Goal: Check status: Check status

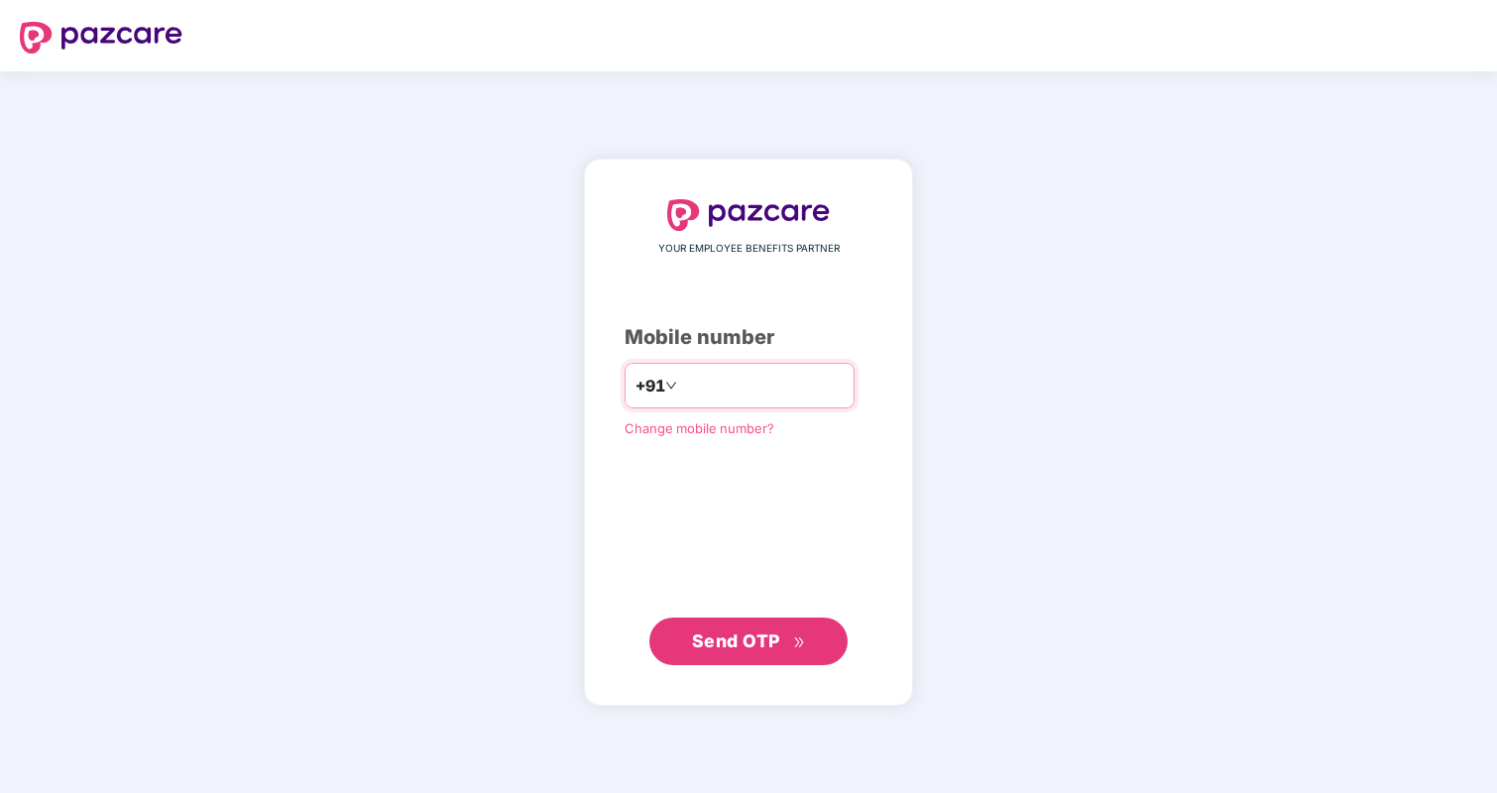
click at [809, 384] on input "number" at bounding box center [762, 386] width 163 height 32
type input "**********"
click at [760, 652] on span "Send OTP" at bounding box center [749, 640] width 114 height 28
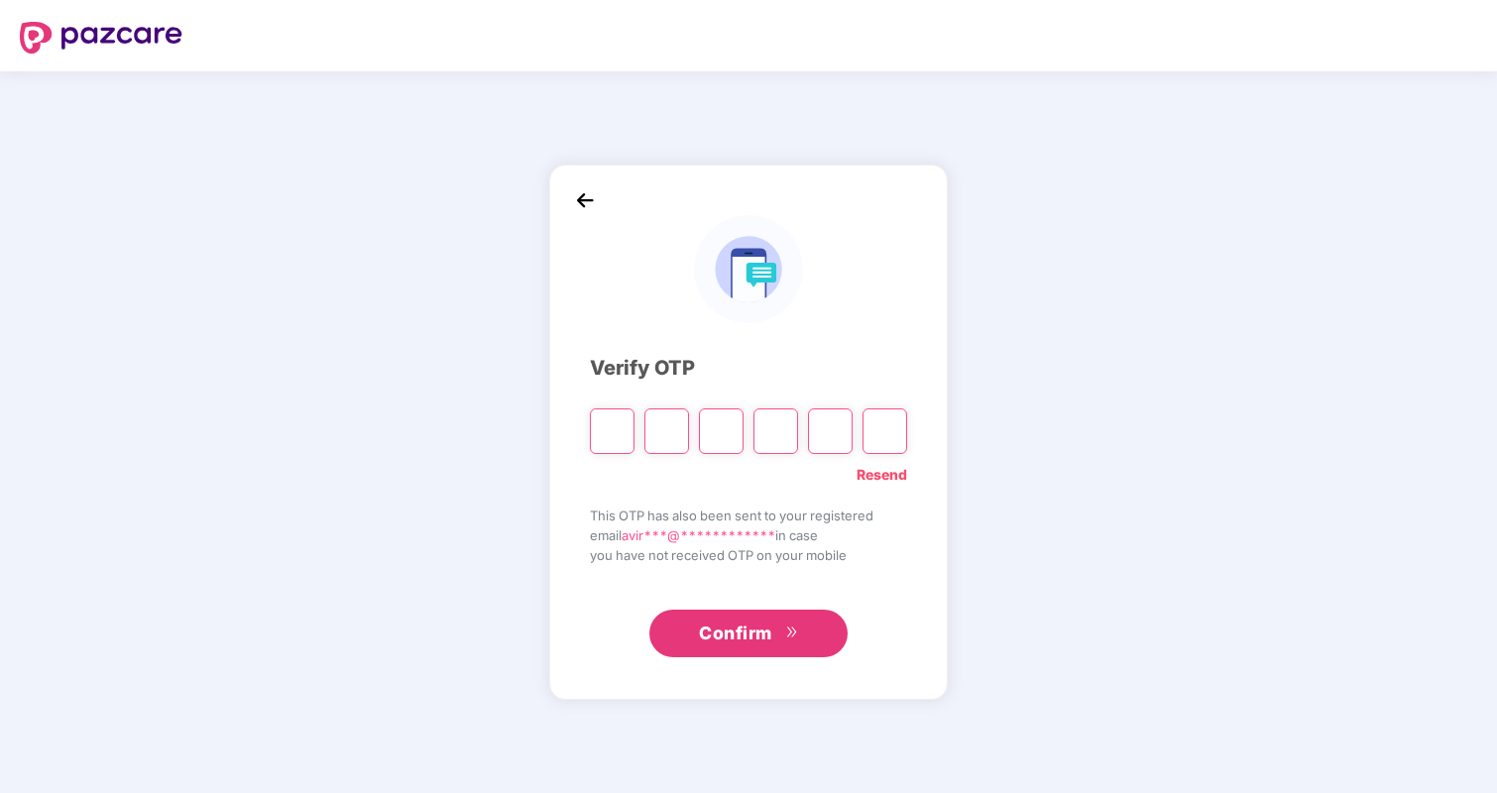
type input "*"
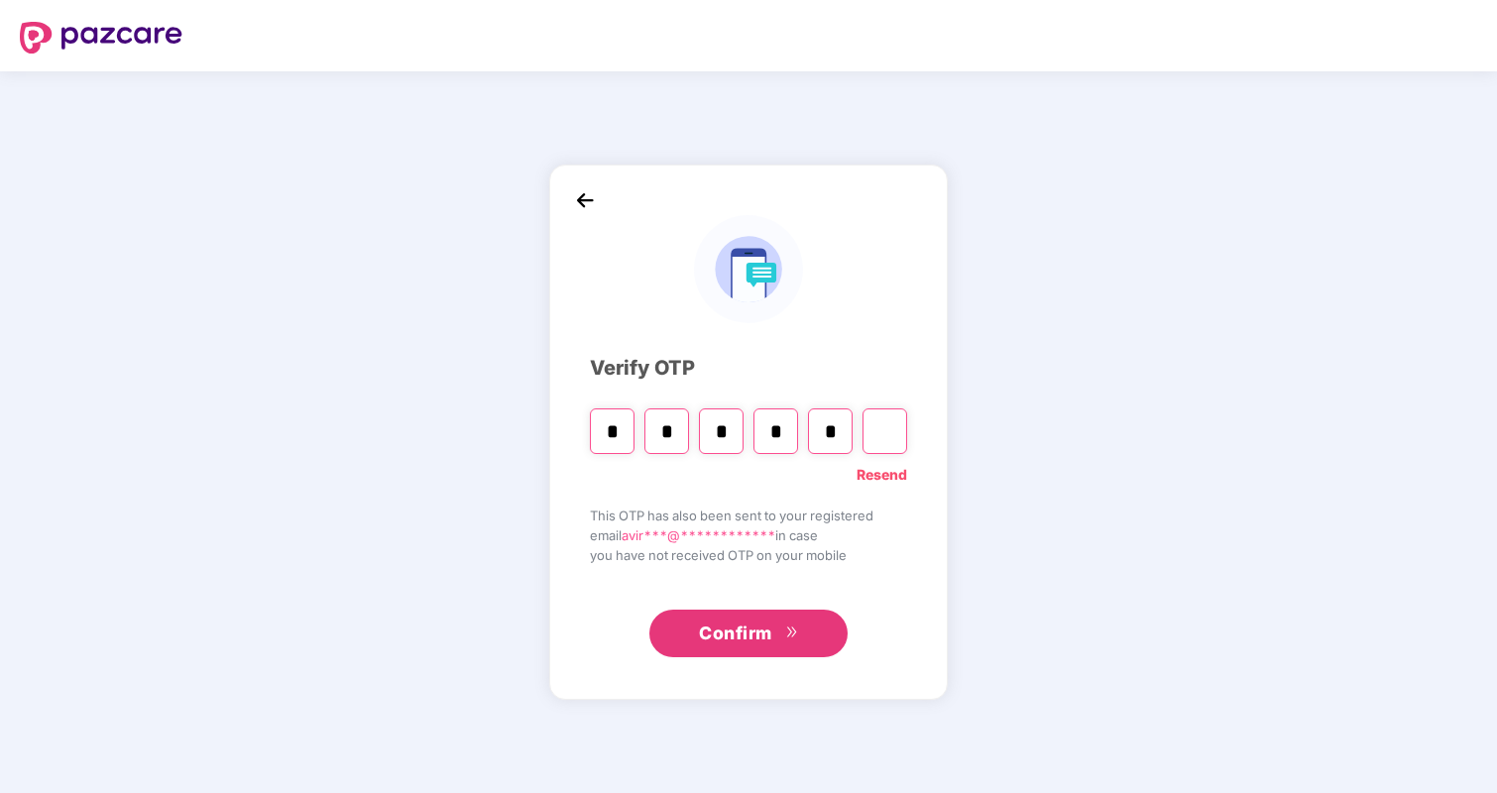
type input "*"
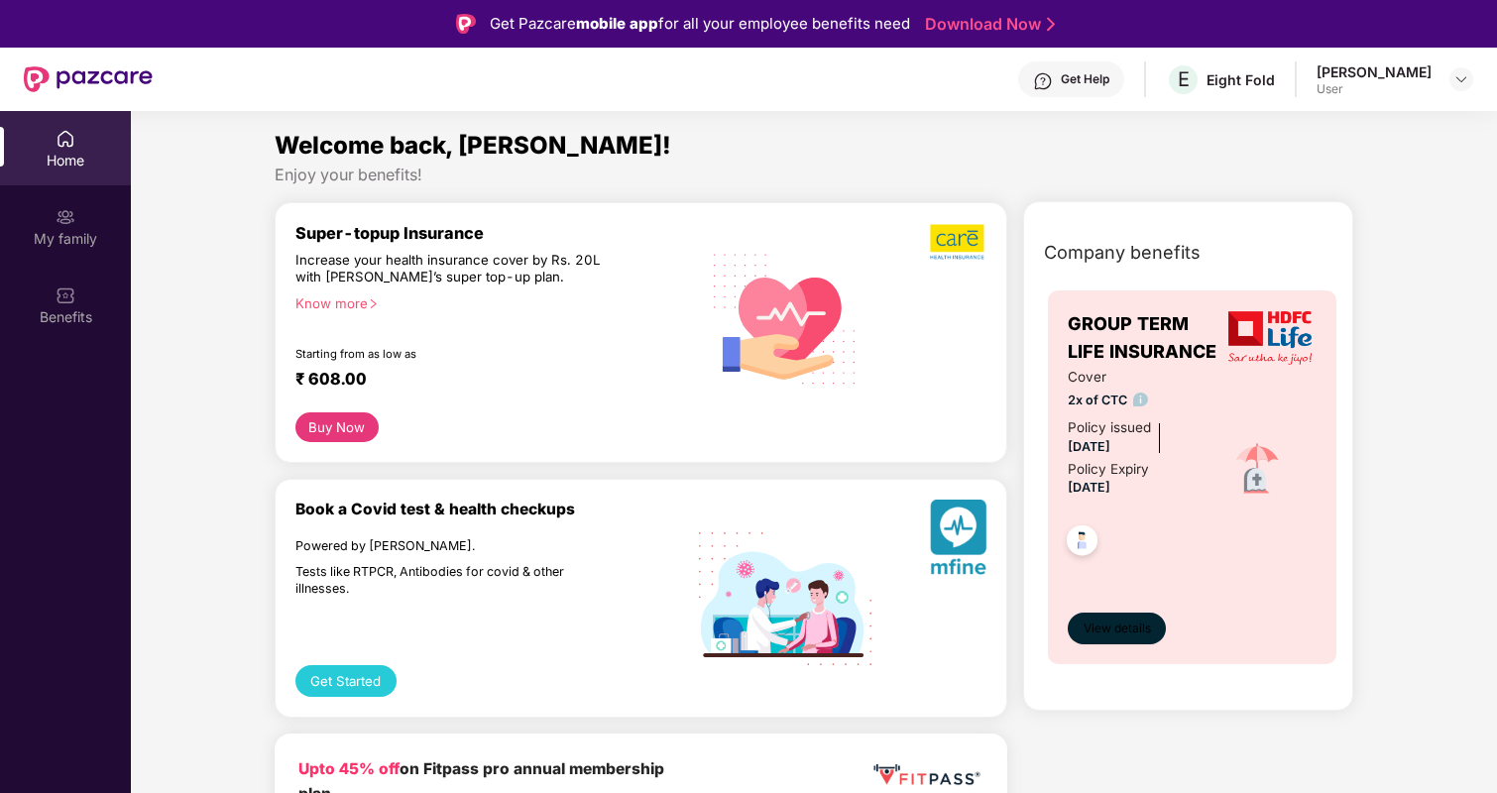
click at [1130, 638] on span "View details" at bounding box center [1116, 628] width 67 height 19
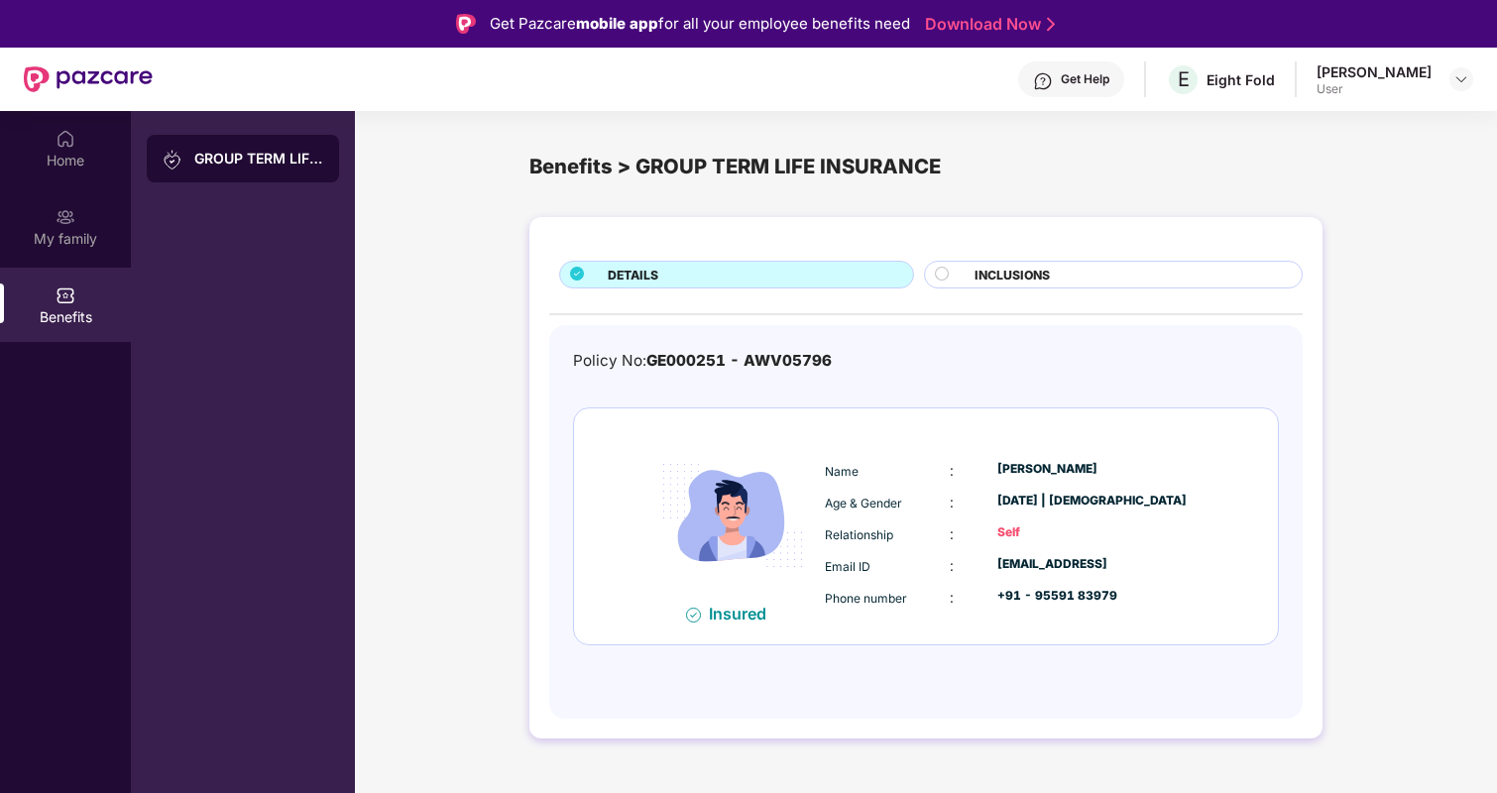
click at [964, 263] on div "INCLUSIONS" at bounding box center [1114, 275] width 380 height 28
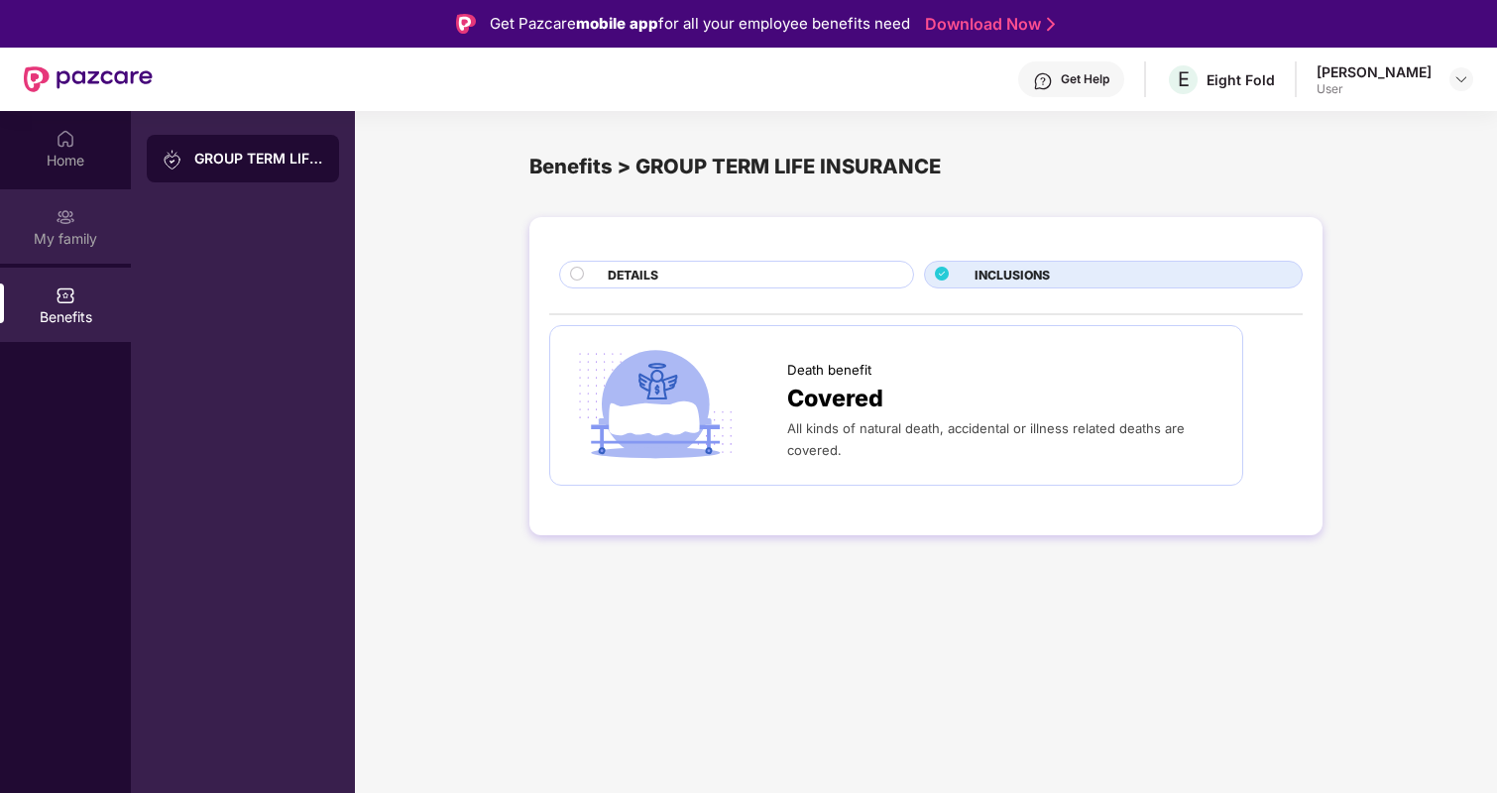
click at [74, 214] on img at bounding box center [66, 217] width 20 height 20
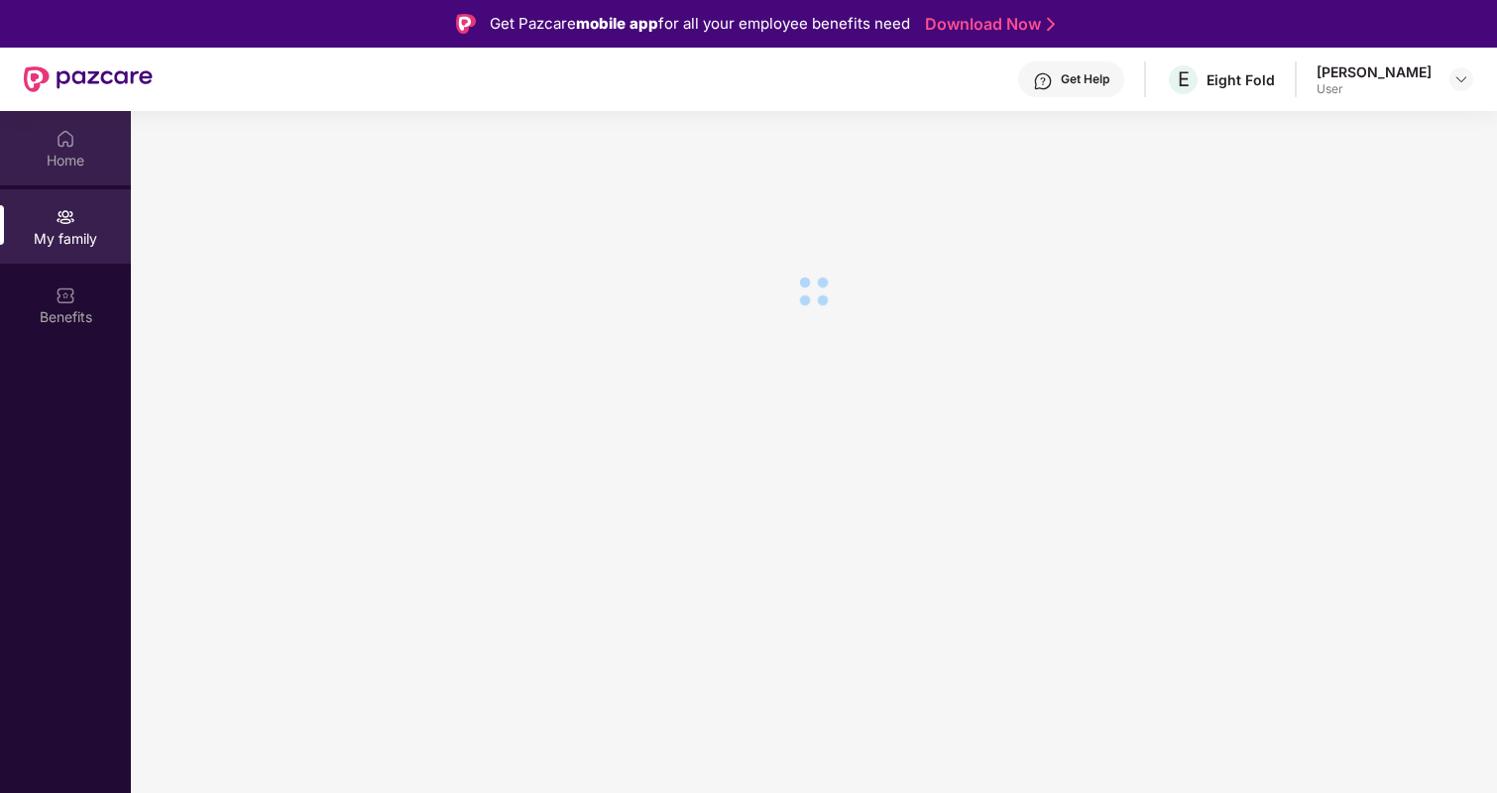
click at [76, 157] on div "Home" at bounding box center [65, 161] width 131 height 20
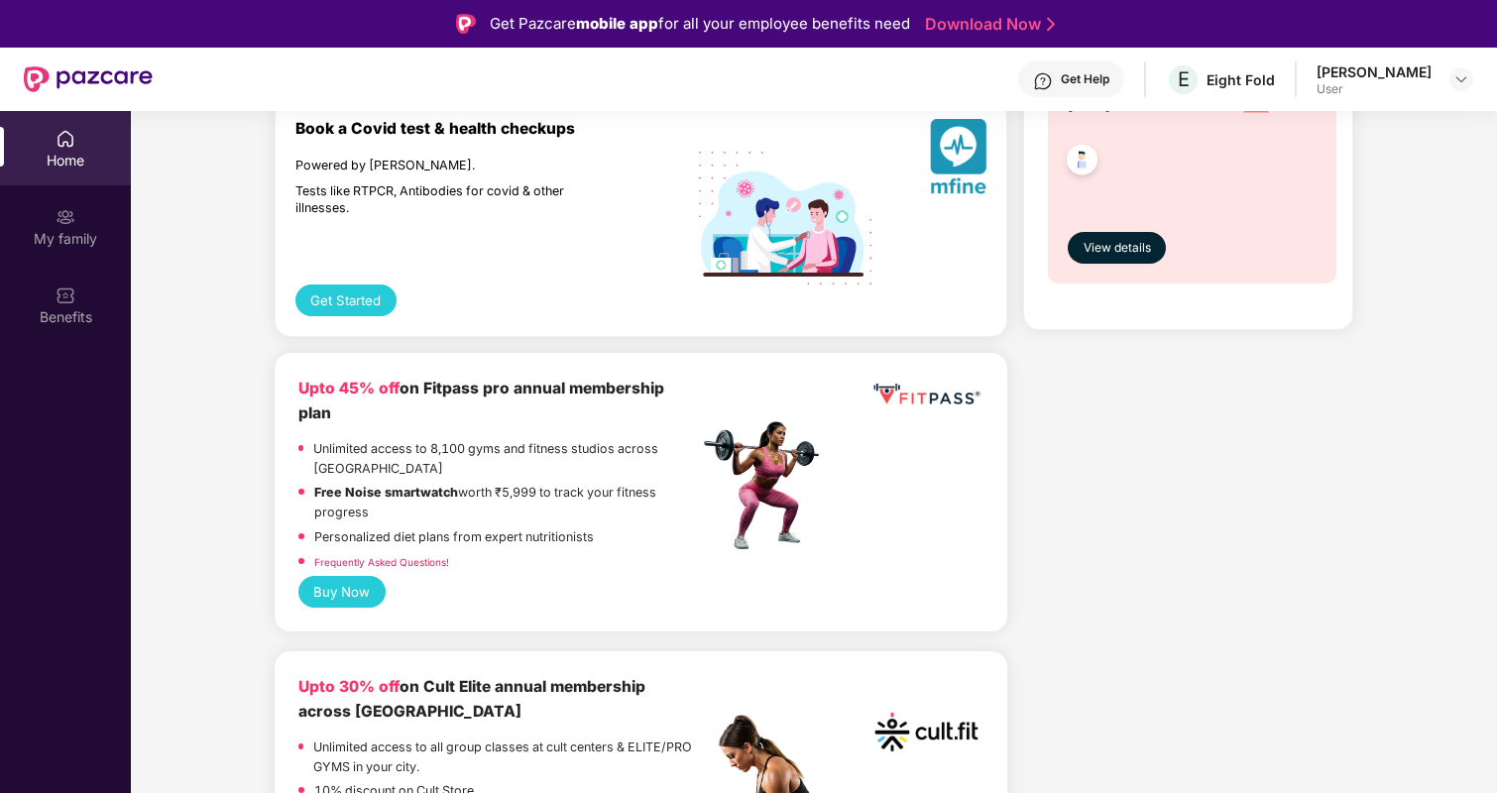
scroll to position [349, 0]
